Goal: Information Seeking & Learning: Learn about a topic

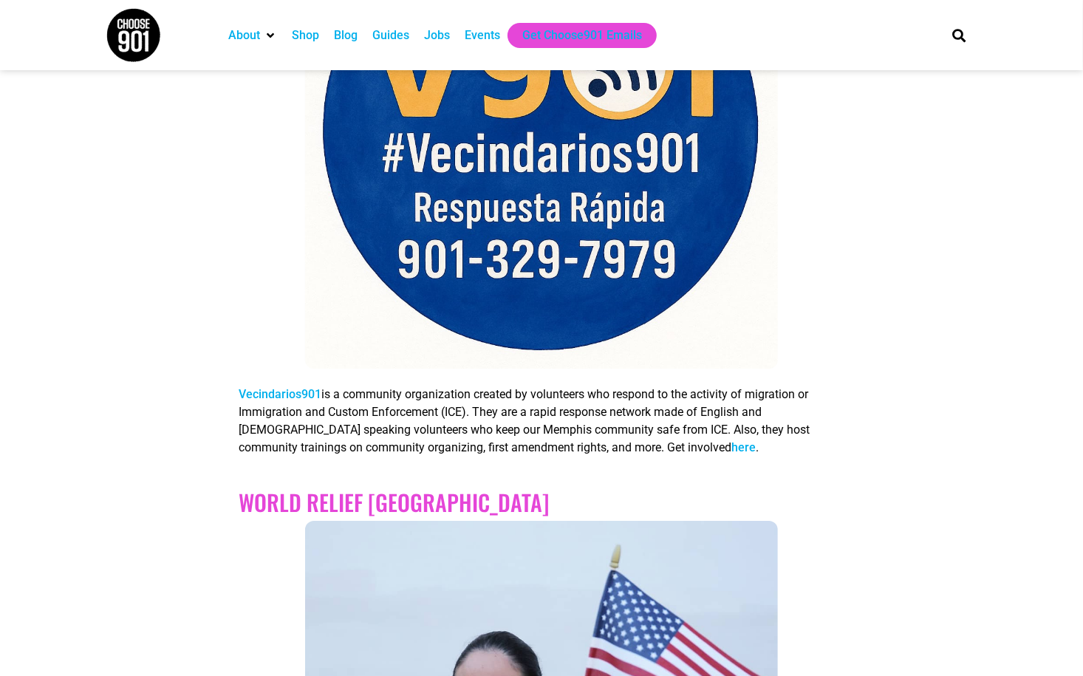
scroll to position [7022, 0]
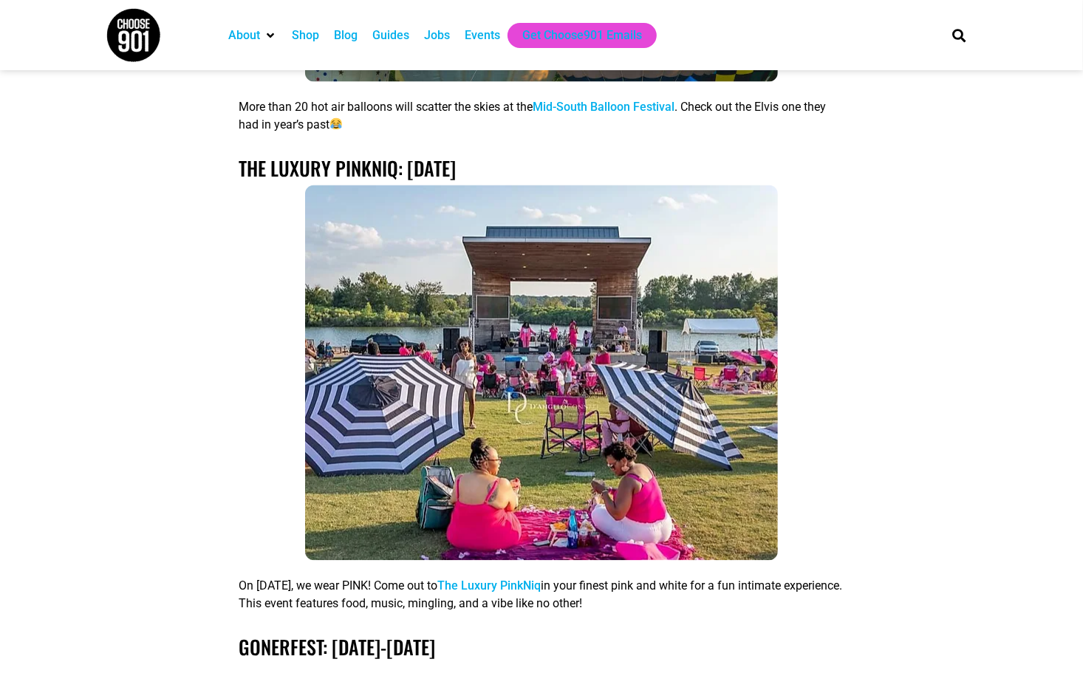
scroll to position [1958, 0]
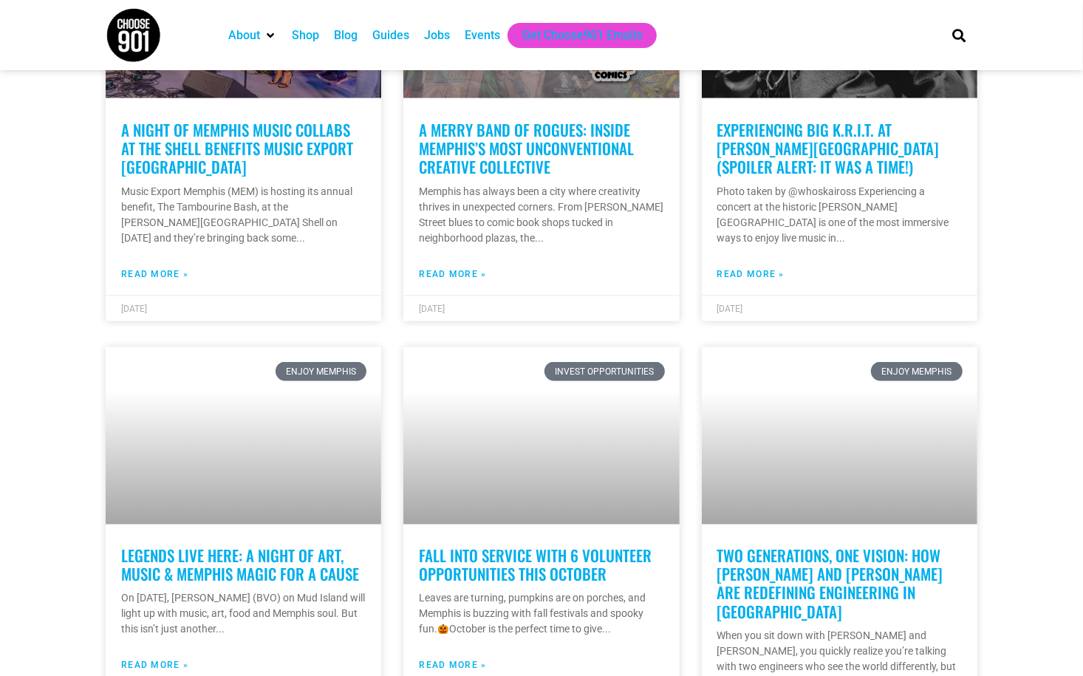
scroll to position [1624, 0]
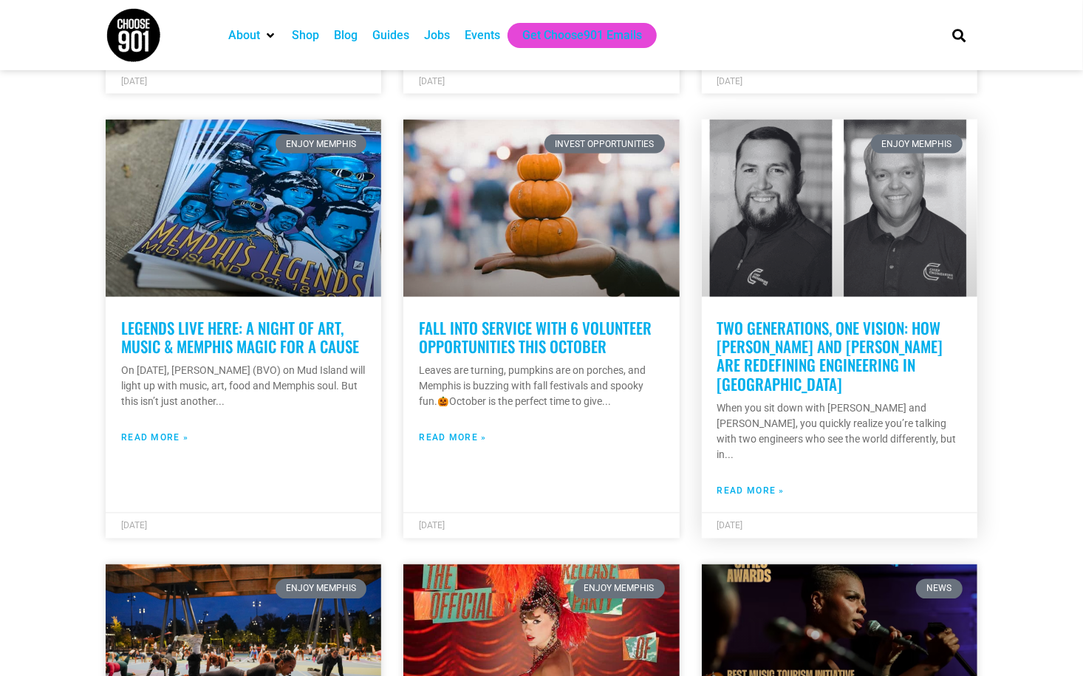
click at [789, 336] on link "Two Generations, One Vision: How Shaun Sipe and Casey Shockey Are Redefining En…" at bounding box center [831, 356] width 226 height 79
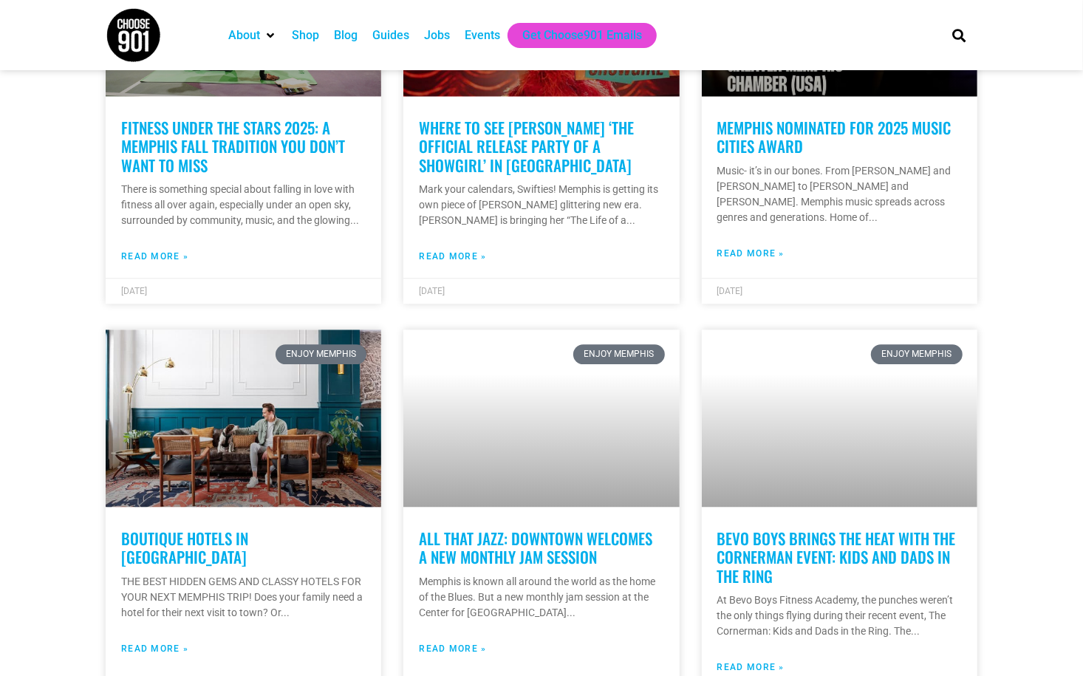
scroll to position [2029, 0]
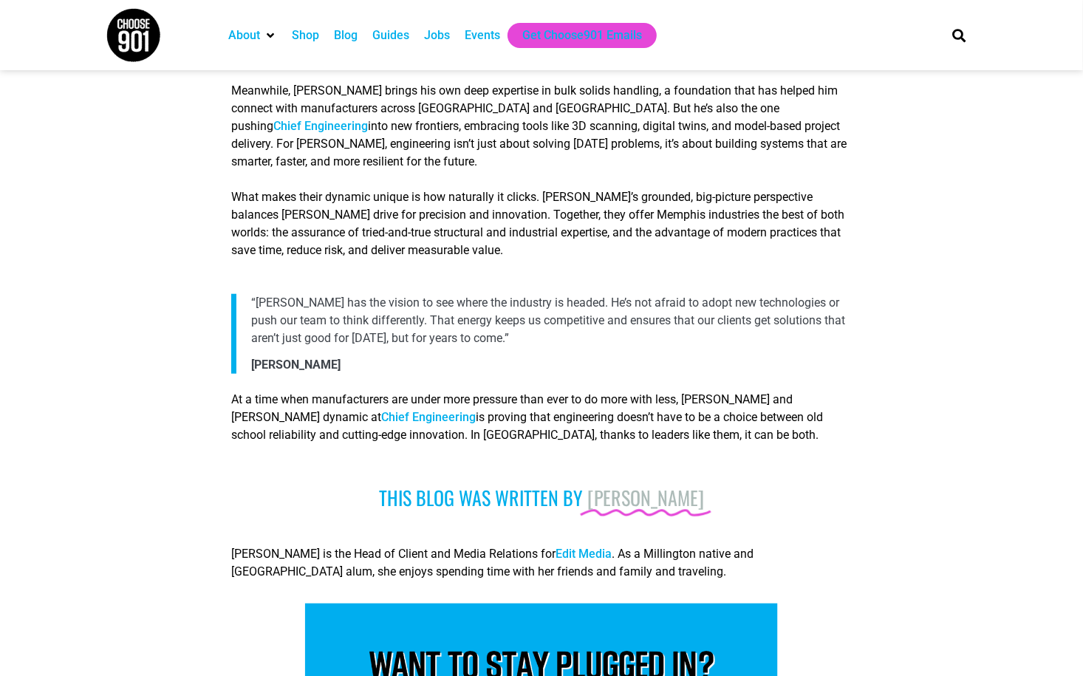
scroll to position [878, 0]
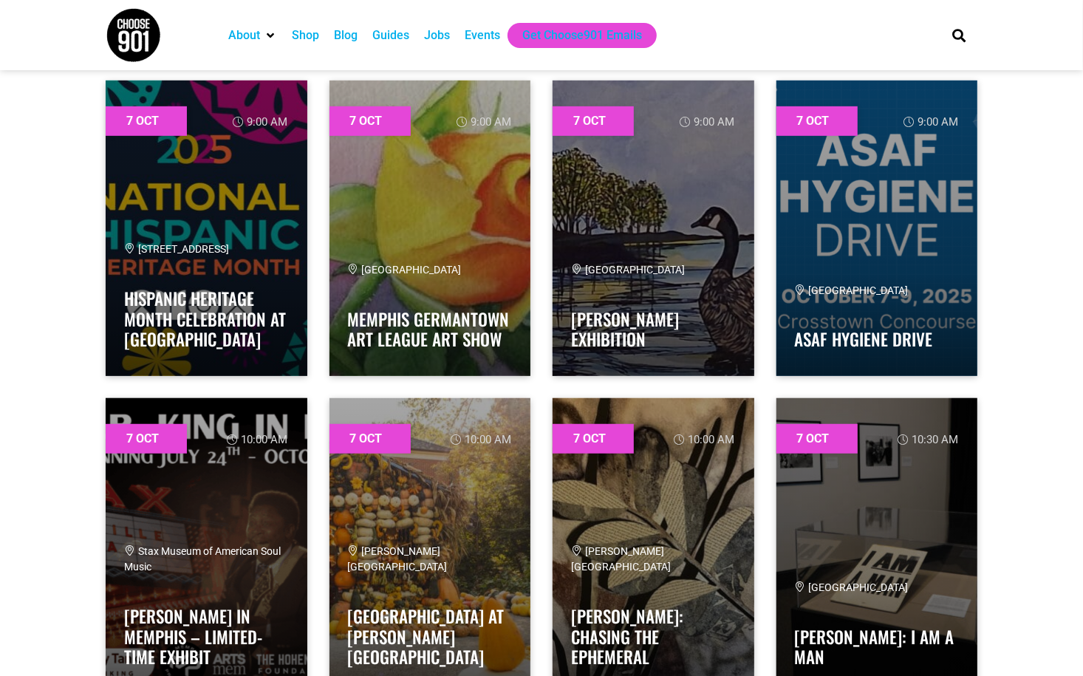
scroll to position [512, 0]
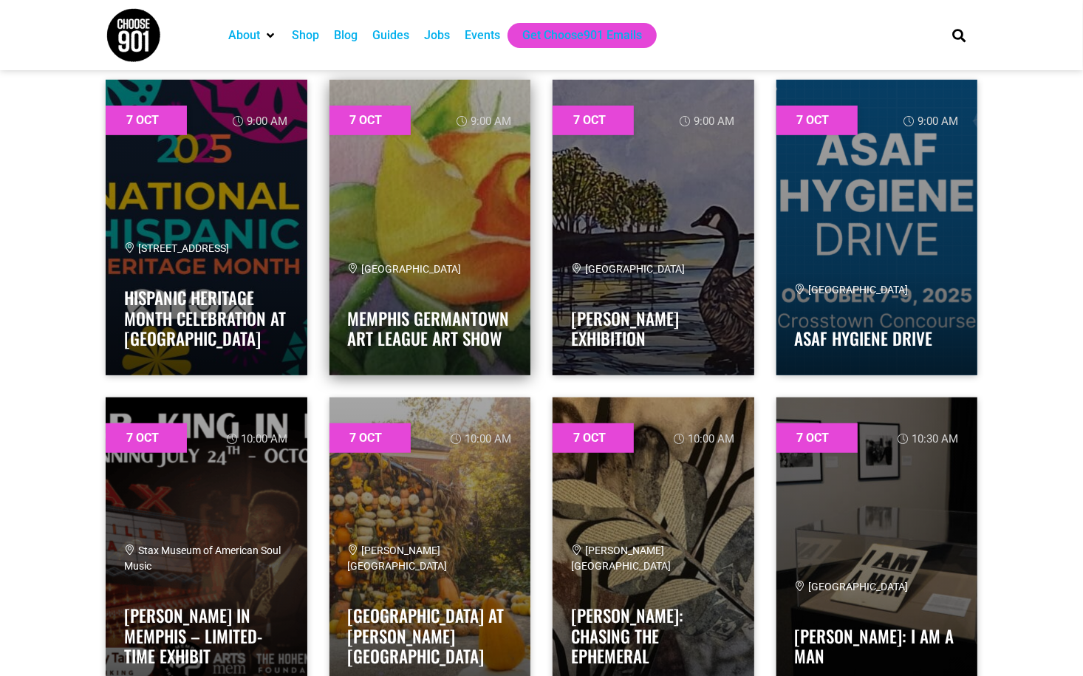
click at [473, 195] on link at bounding box center [431, 228] width 202 height 296
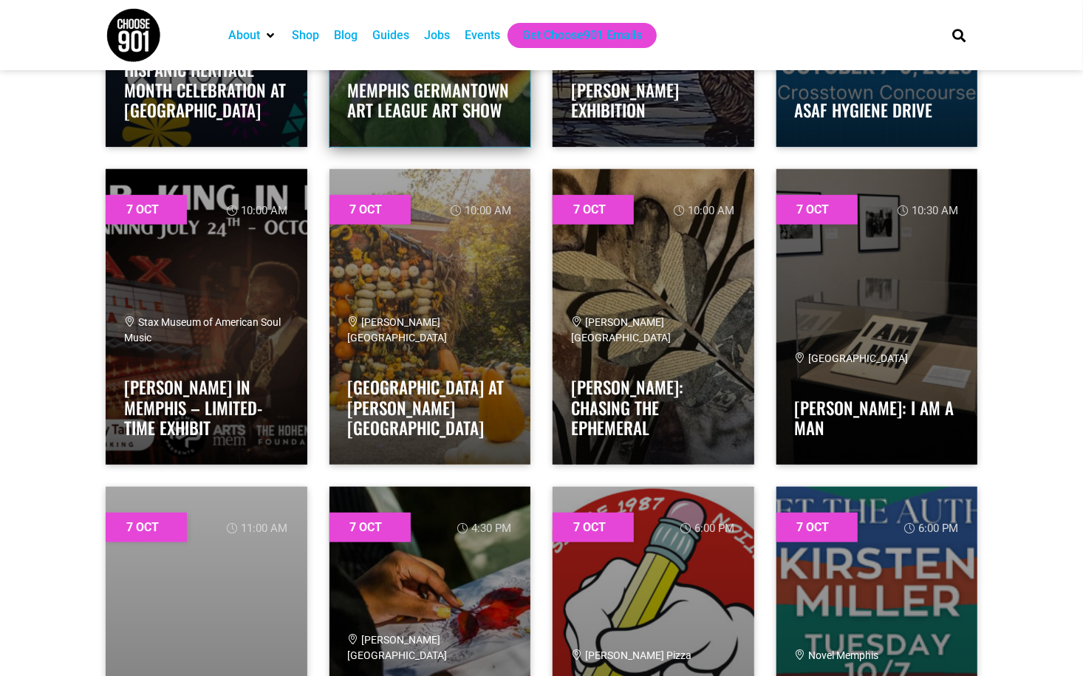
scroll to position [741, 0]
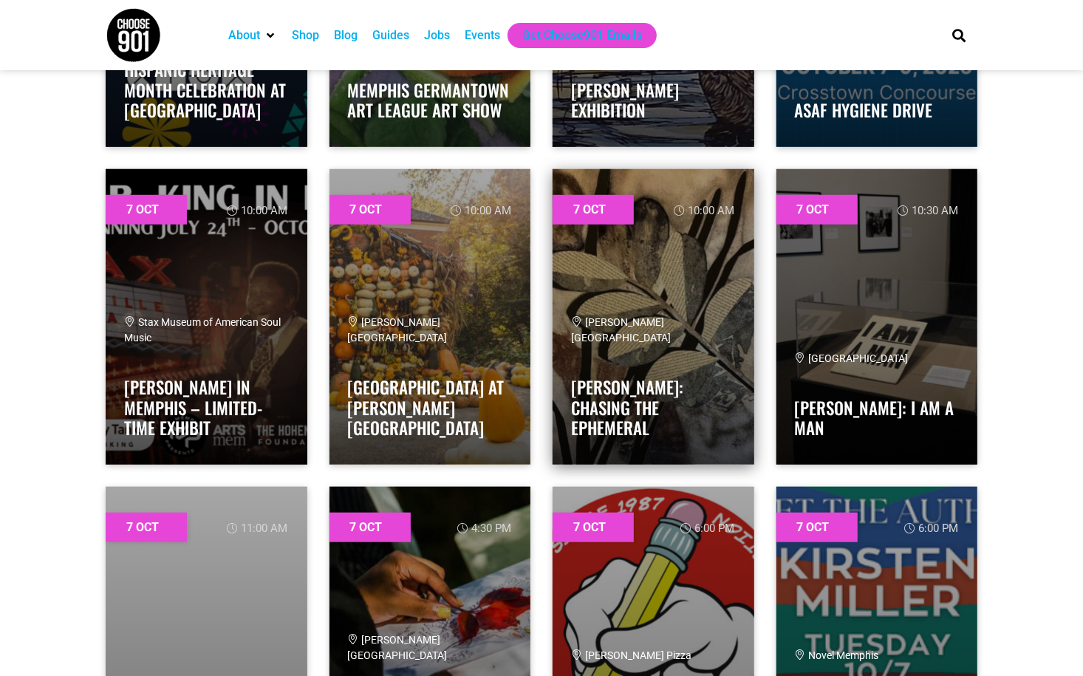
click at [678, 267] on link at bounding box center [654, 317] width 202 height 296
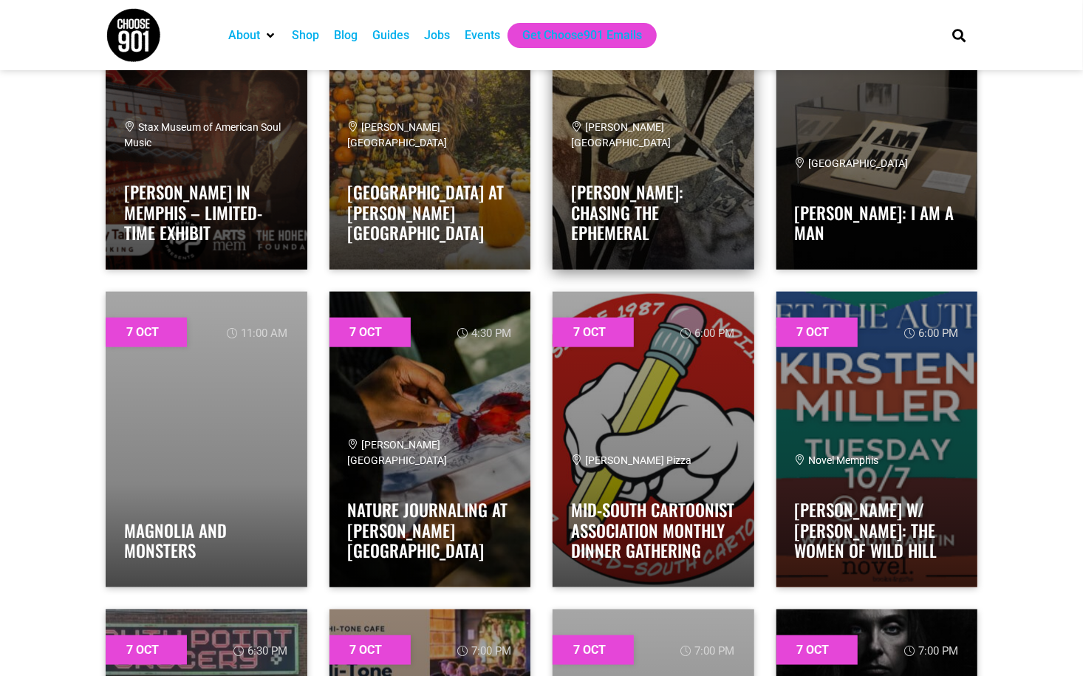
scroll to position [936, 0]
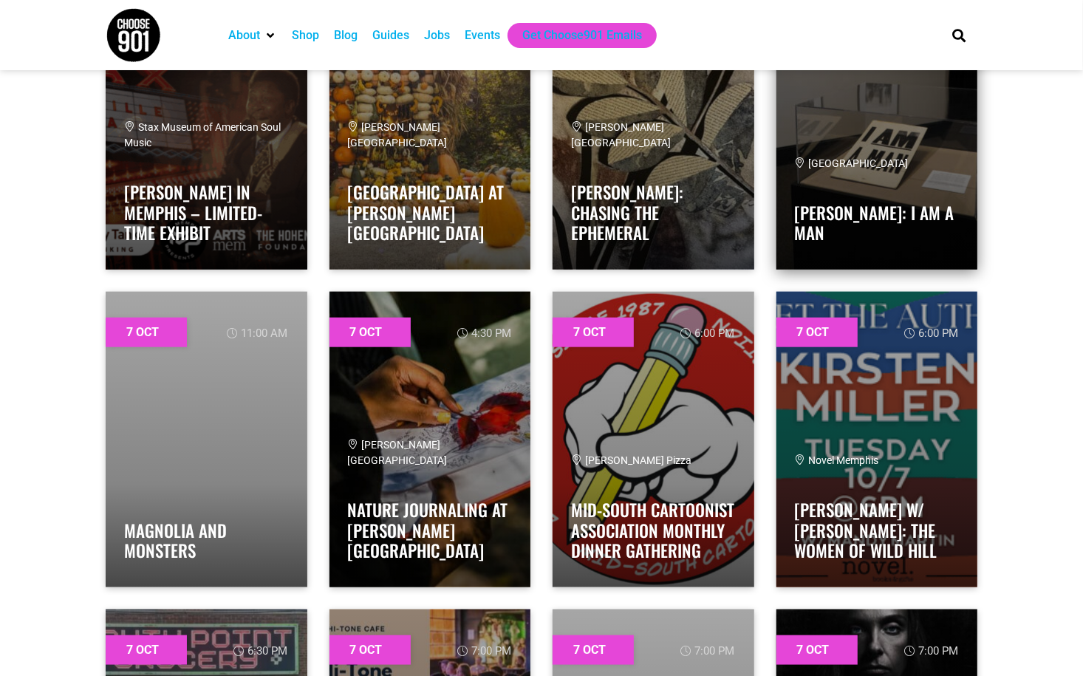
click at [848, 110] on link at bounding box center [878, 122] width 202 height 296
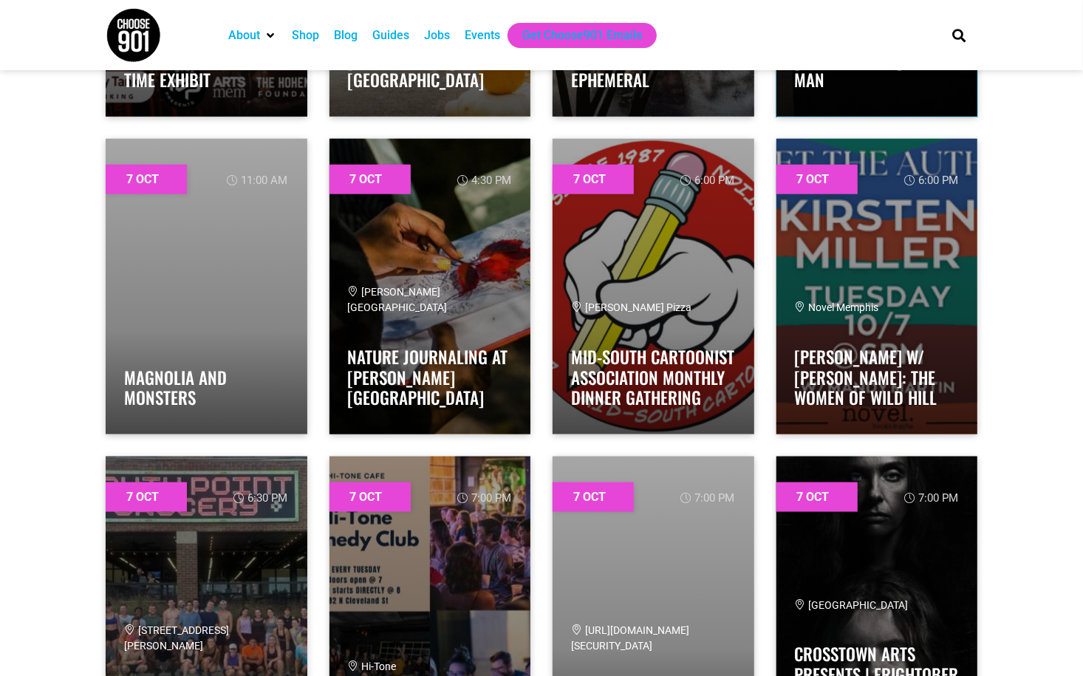
scroll to position [1085, 0]
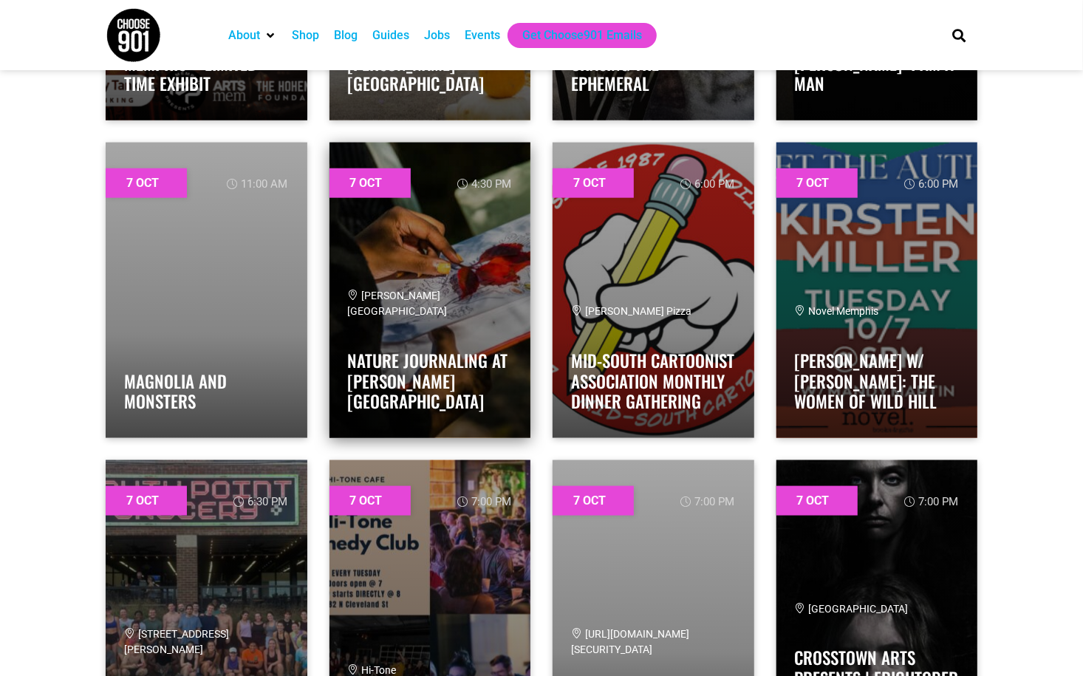
click at [494, 228] on link at bounding box center [431, 291] width 202 height 296
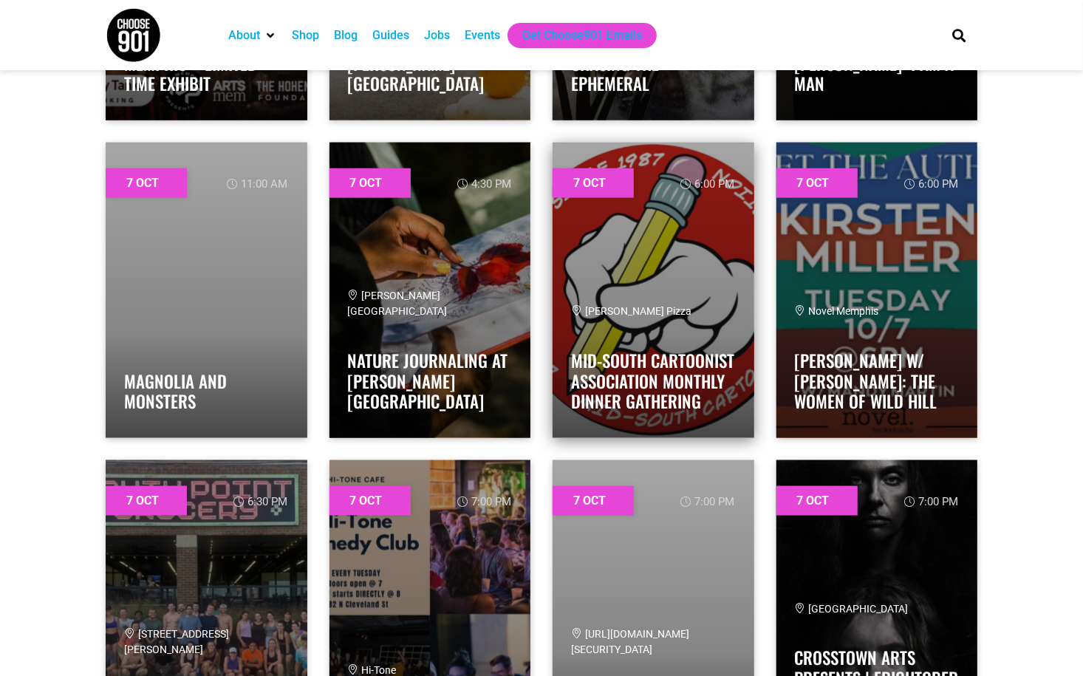
click at [649, 253] on link at bounding box center [654, 291] width 202 height 296
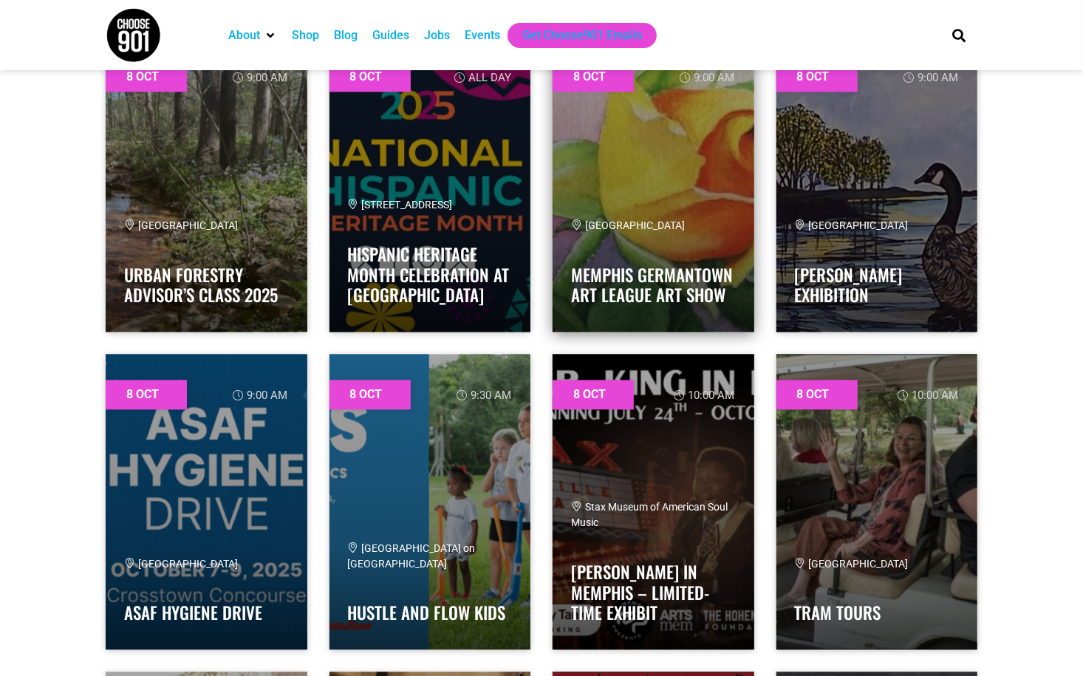
scroll to position [2165, 0]
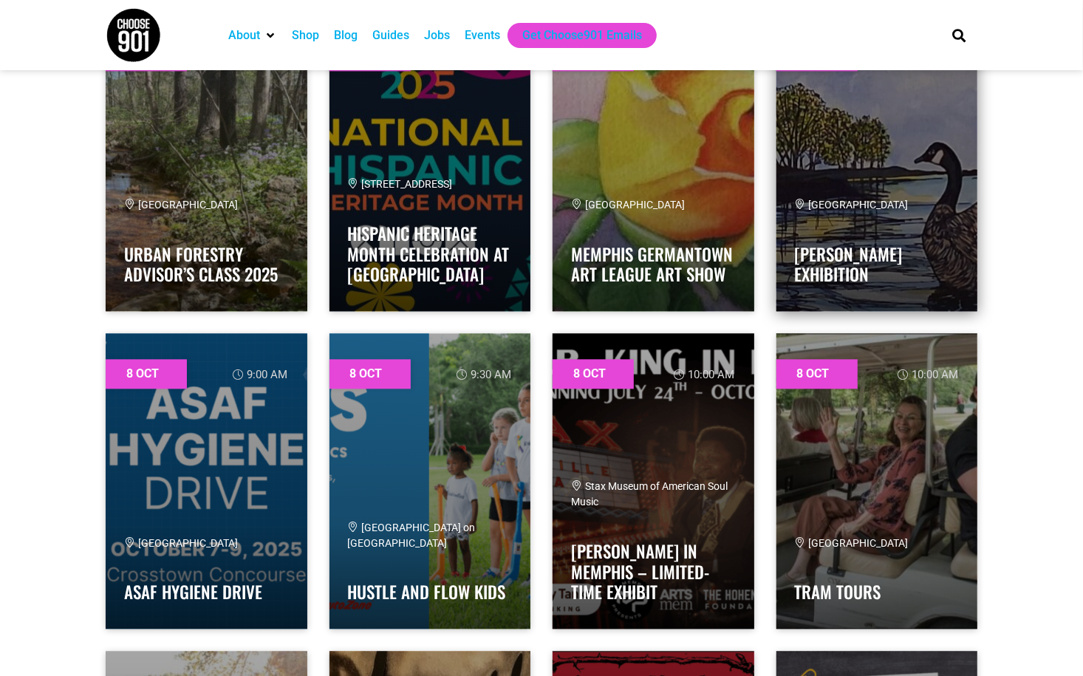
click at [881, 171] on link at bounding box center [878, 164] width 202 height 296
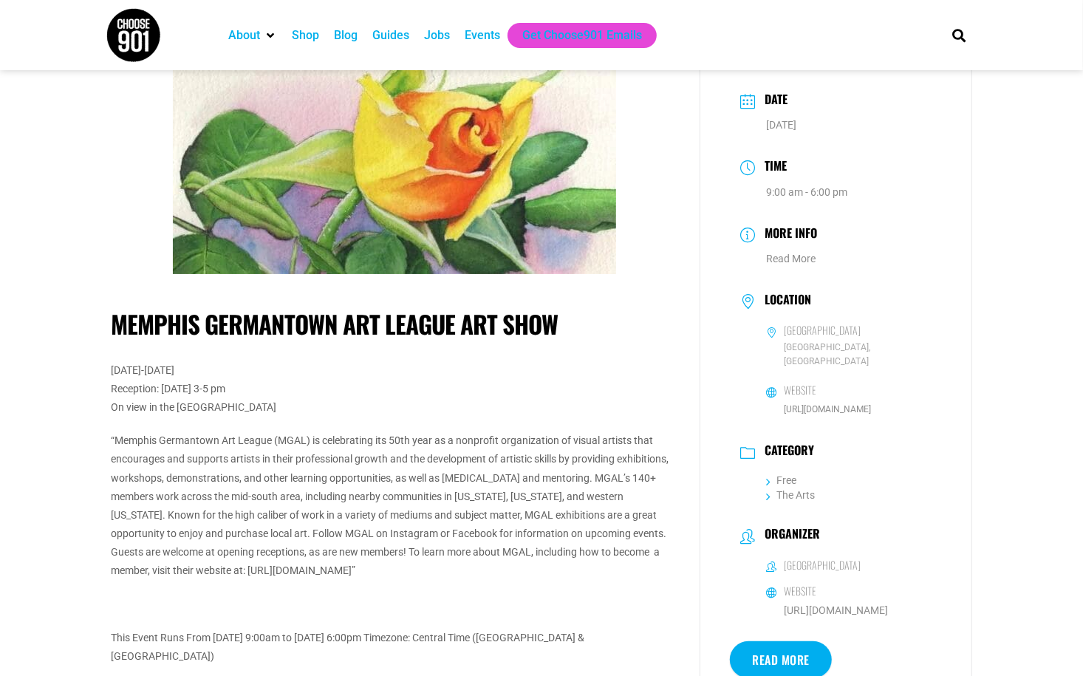
scroll to position [40, 0]
click at [837, 410] on link "https://membg.org/" at bounding box center [827, 409] width 87 height 10
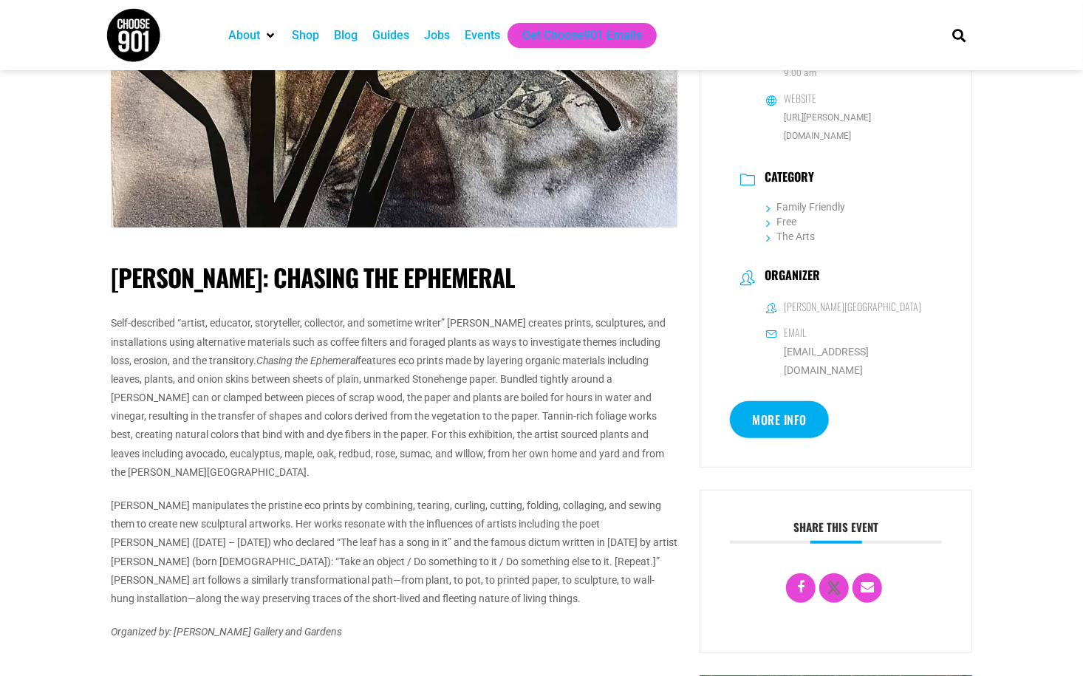
scroll to position [427, 0]
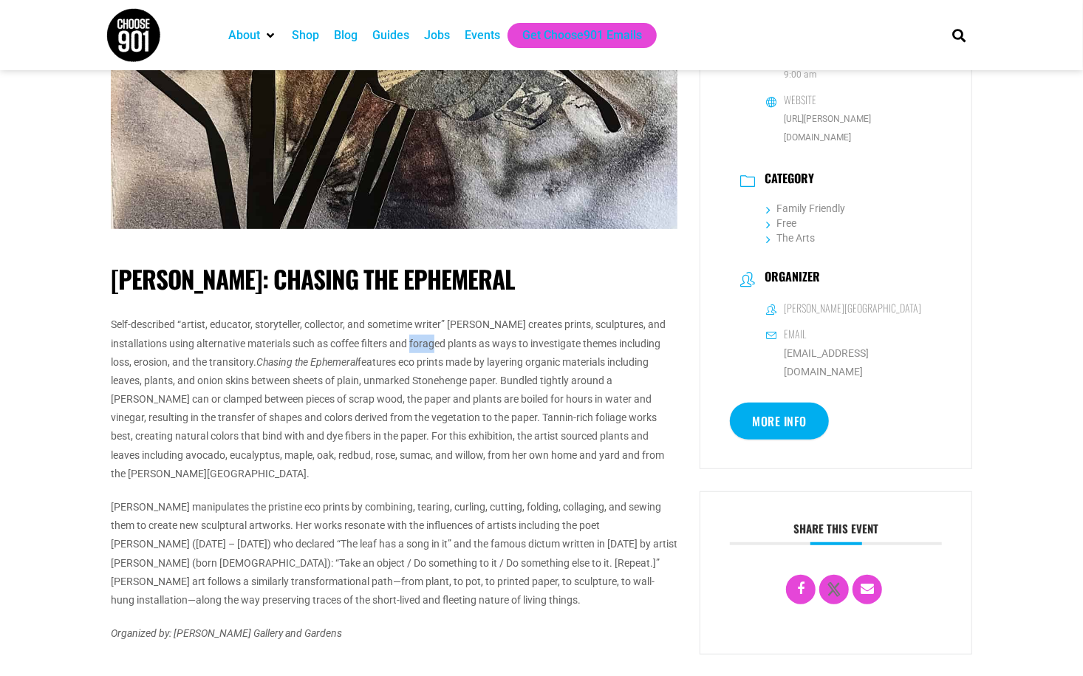
drag, startPoint x: 400, startPoint y: 342, endPoint x: 419, endPoint y: 343, distance: 19.2
click at [419, 343] on p "Self-described “artist, educator, storyteller, collector, and sometime writer” …" at bounding box center [394, 400] width 567 height 168
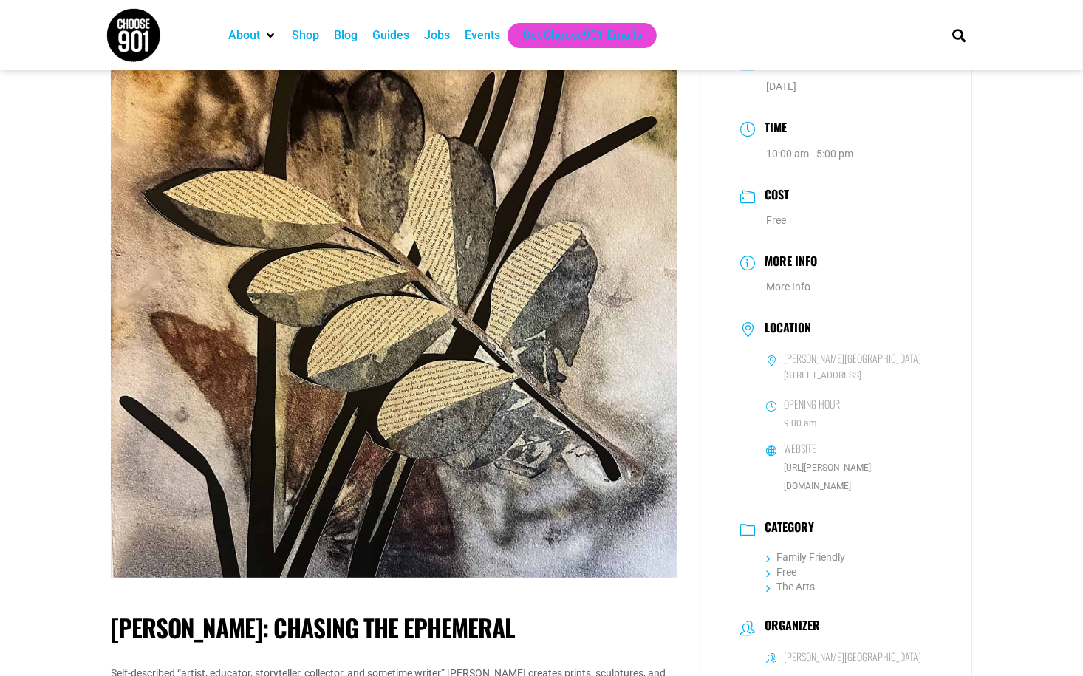
scroll to position [77, 0]
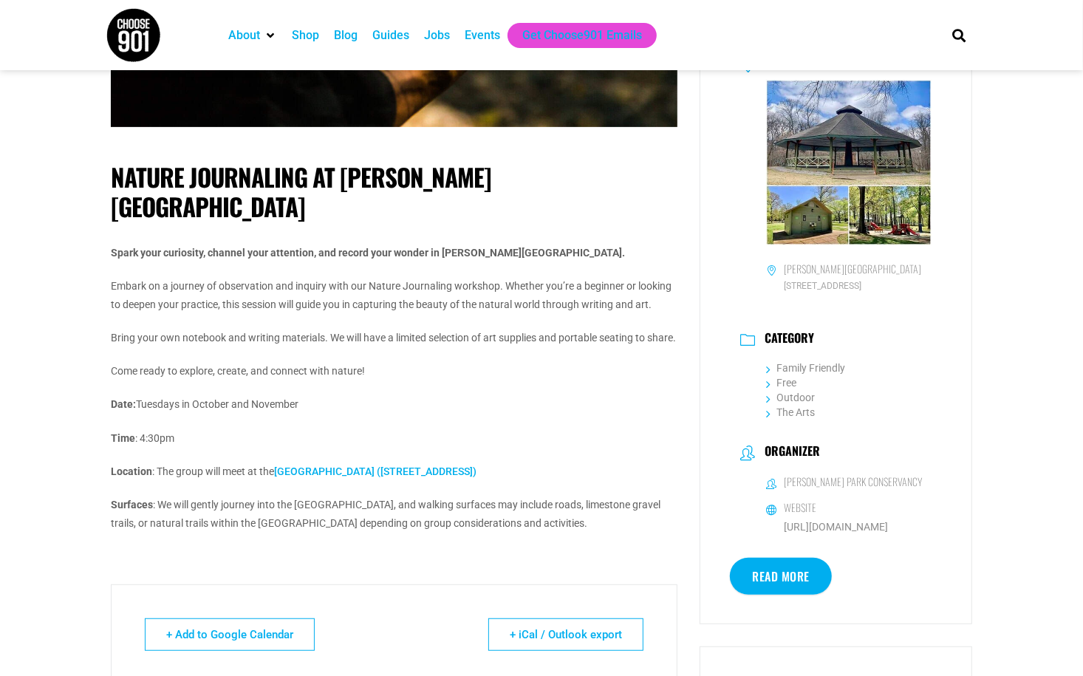
scroll to position [344, 0]
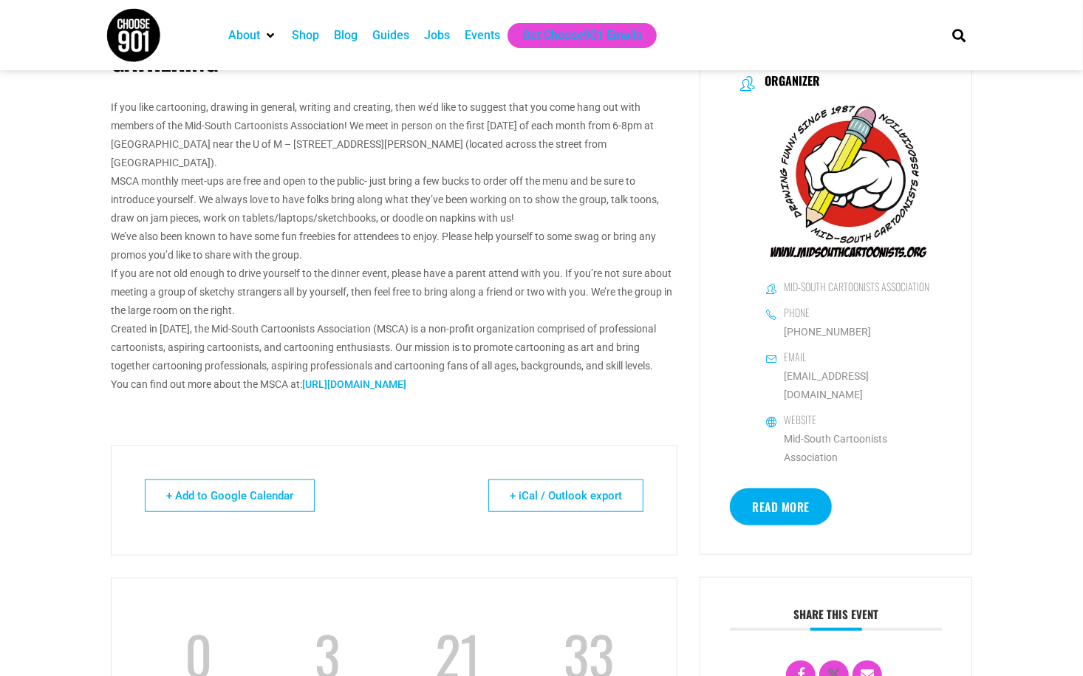
scroll to position [671, 0]
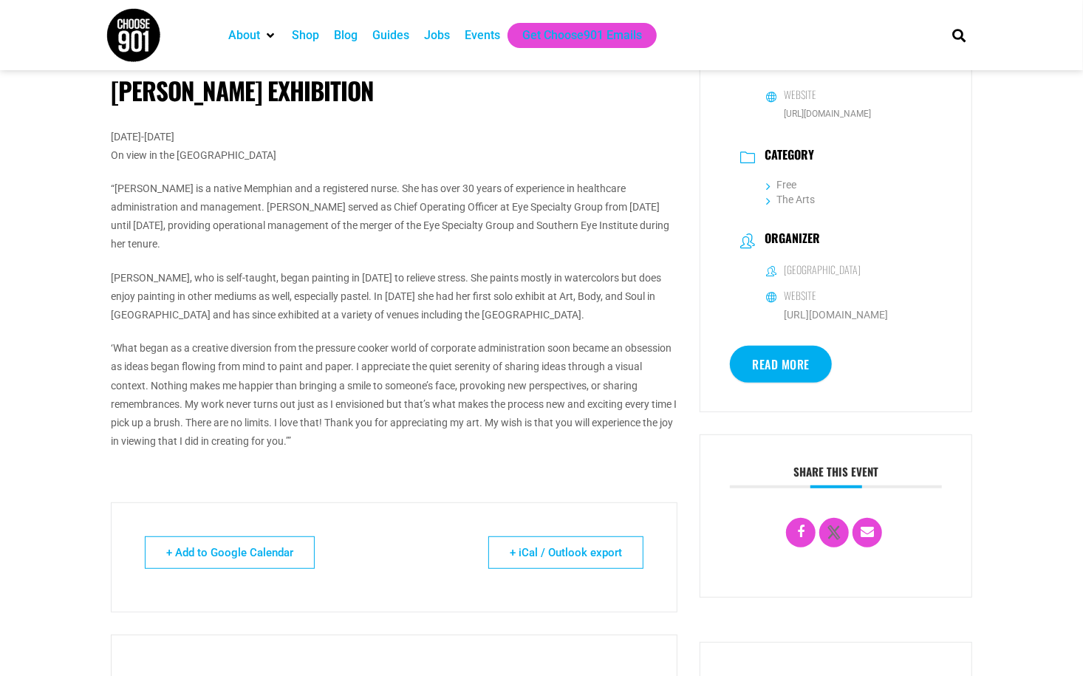
scroll to position [395, 0]
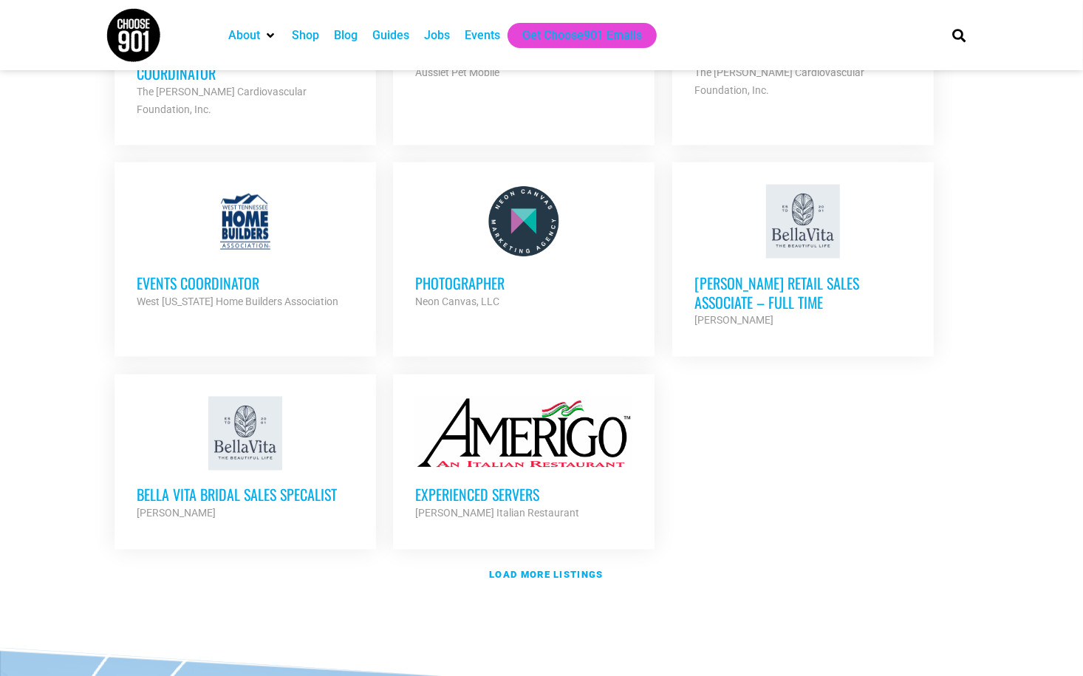
scroll to position [1667, 0]
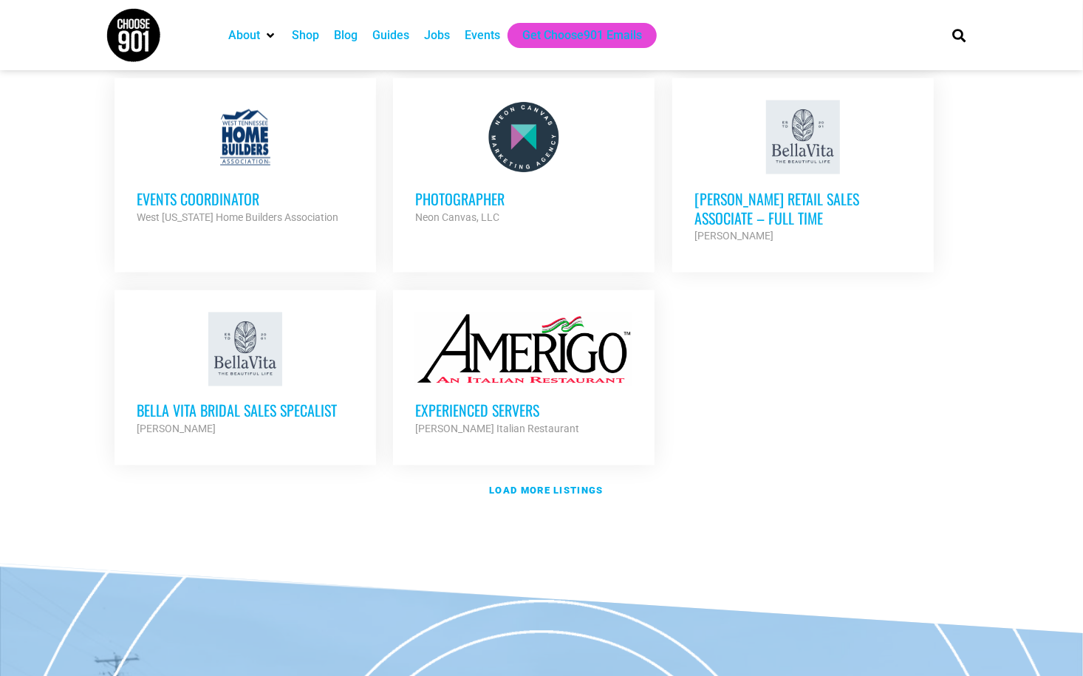
click at [471, 189] on h3 "Photographer" at bounding box center [523, 198] width 217 height 19
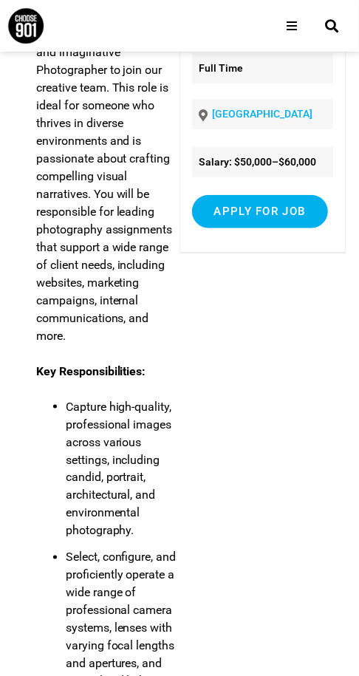
scroll to position [178, 0]
